Goal: Find contact information

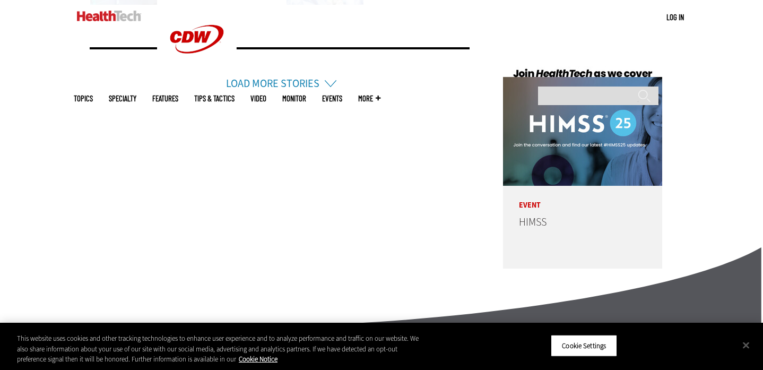
scroll to position [2710, 0]
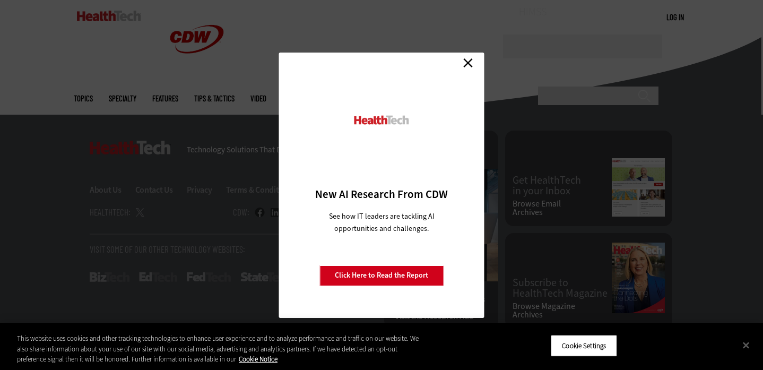
click at [467, 66] on link "Close" at bounding box center [468, 63] width 16 height 16
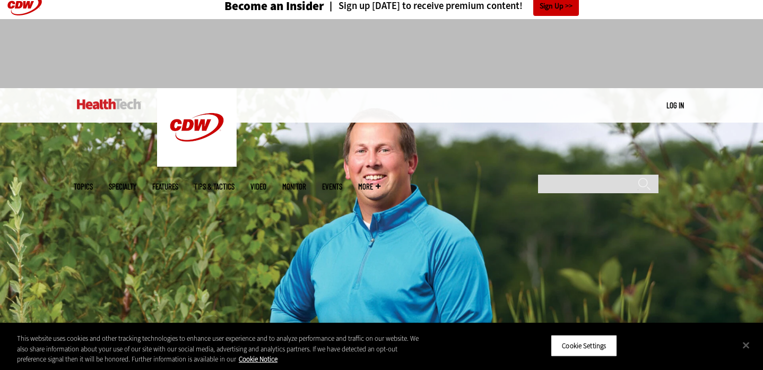
scroll to position [0, 0]
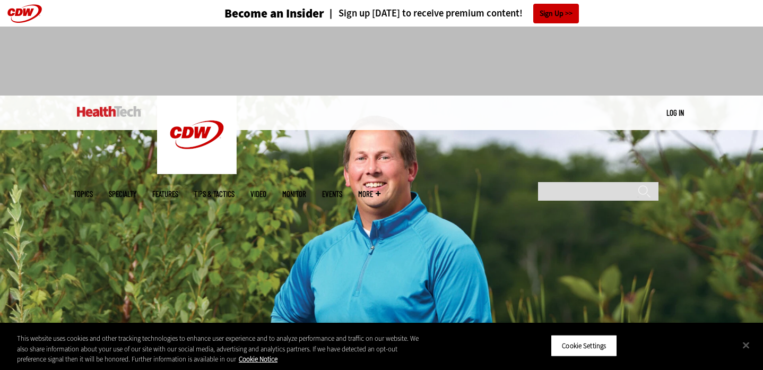
click at [396, 177] on ul "Topics Specialty Features Tips & Tactics Video MonITor Events More Search" at bounding box center [235, 194] width 322 height 34
click at [380, 190] on span "More" at bounding box center [369, 194] width 22 height 8
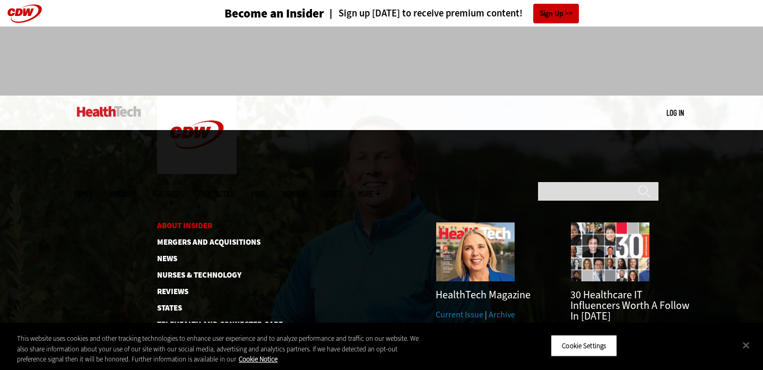
click at [187, 222] on link "About Insider" at bounding box center [211, 226] width 109 height 8
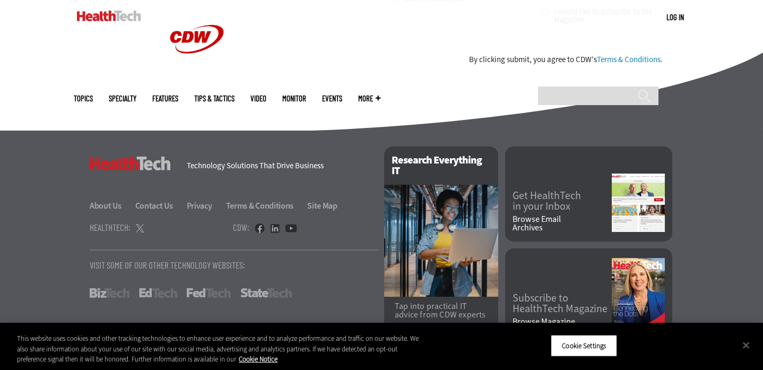
scroll to position [1031, 0]
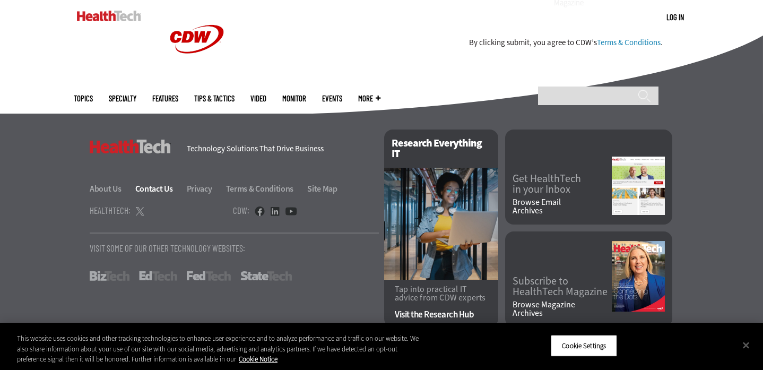
click at [152, 183] on link "Contact Us" at bounding box center [160, 188] width 50 height 11
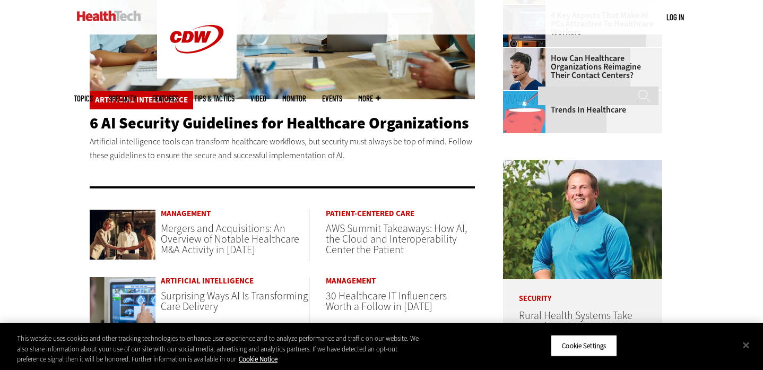
scroll to position [393, 0]
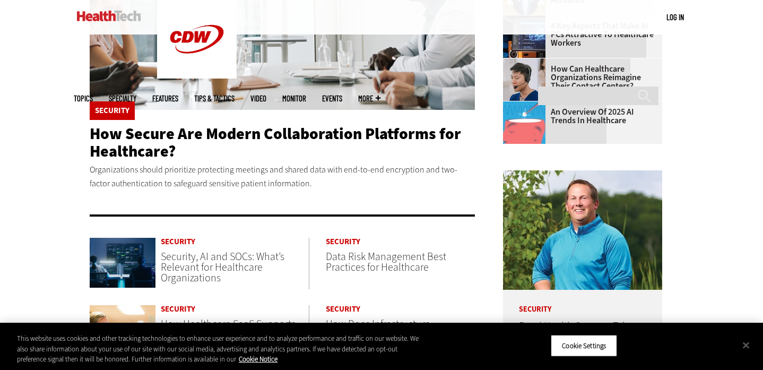
scroll to position [395, 0]
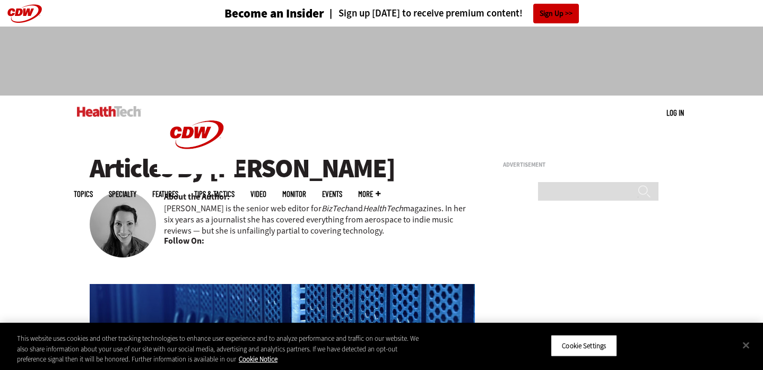
drag, startPoint x: 416, startPoint y: 167, endPoint x: 211, endPoint y: 173, distance: 205.9
click at [211, 173] on h1 "Articles By [PERSON_NAME]" at bounding box center [282, 168] width 385 height 29
copy h1 "[PERSON_NAME]"
click at [426, 191] on div "[PERSON_NAME] is the senior web editor for BizTech and HealthTech magazines. In…" at bounding box center [319, 213] width 311 height 45
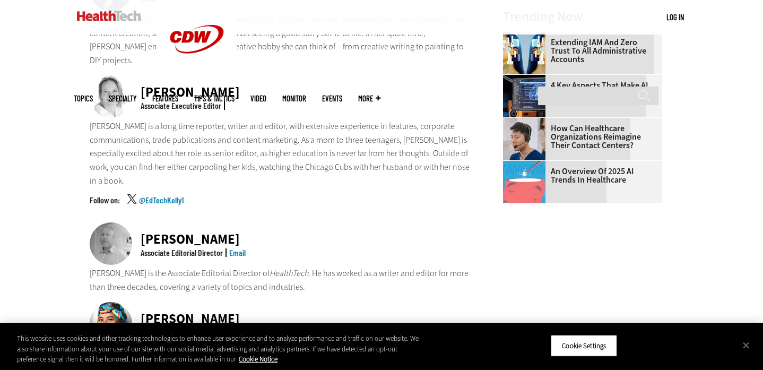
scroll to position [627, 0]
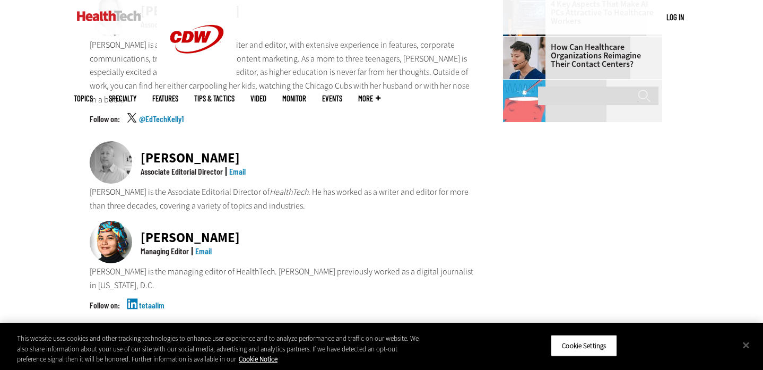
click at [207, 246] on link "Email" at bounding box center [203, 251] width 16 height 10
